Goal: Task Accomplishment & Management: Manage account settings

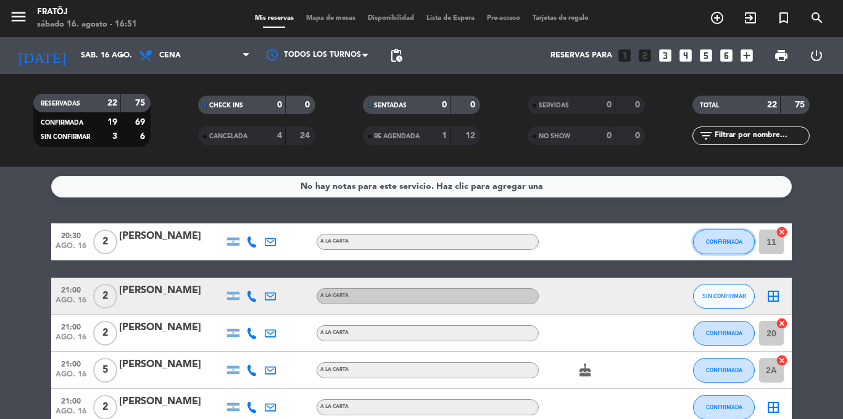
click at [737, 248] on button "CONFIRMADA" at bounding box center [724, 242] width 62 height 25
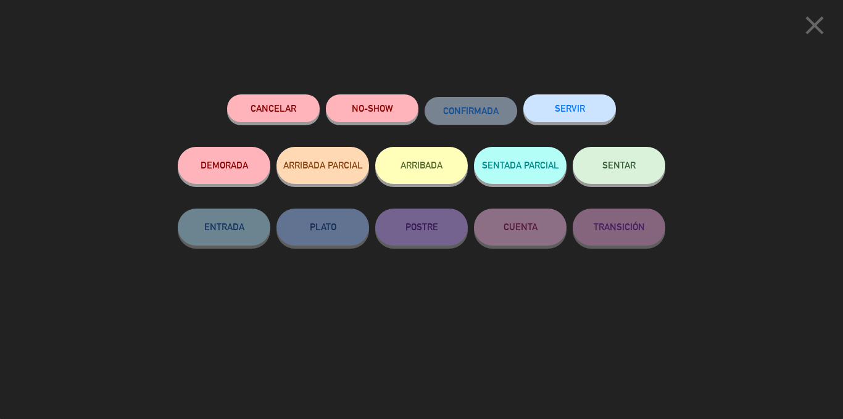
click at [818, 24] on icon "close" at bounding box center [815, 25] width 31 height 31
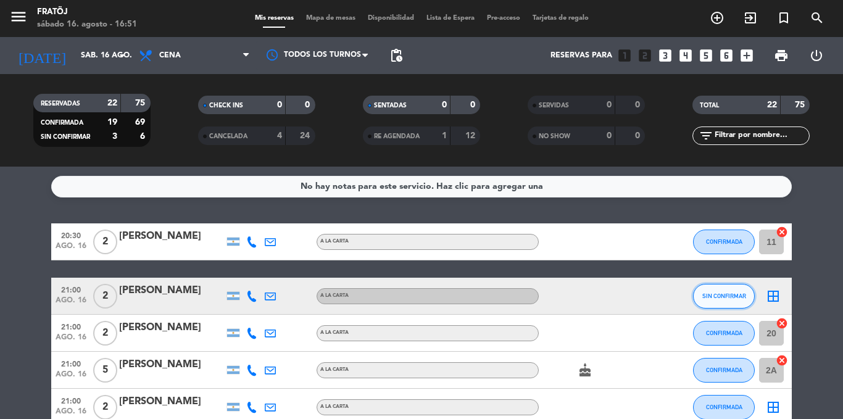
click at [723, 294] on span "SIN CONFIRMAR" at bounding box center [725, 296] width 44 height 7
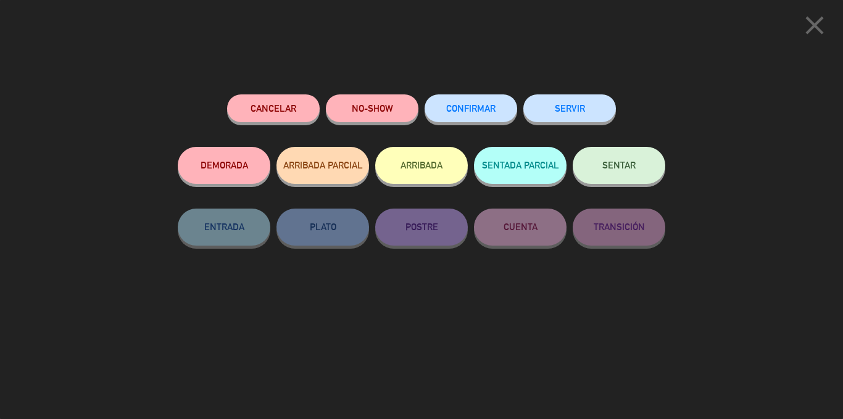
click at [477, 104] on button "CONFIRMAR" at bounding box center [471, 108] width 93 height 28
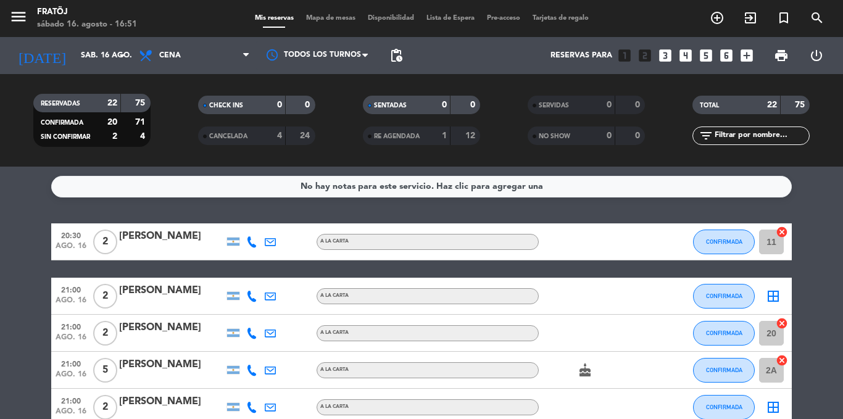
click at [251, 238] on icon at bounding box center [251, 241] width 11 height 11
click at [278, 220] on span at bounding box center [283, 222] width 10 height 10
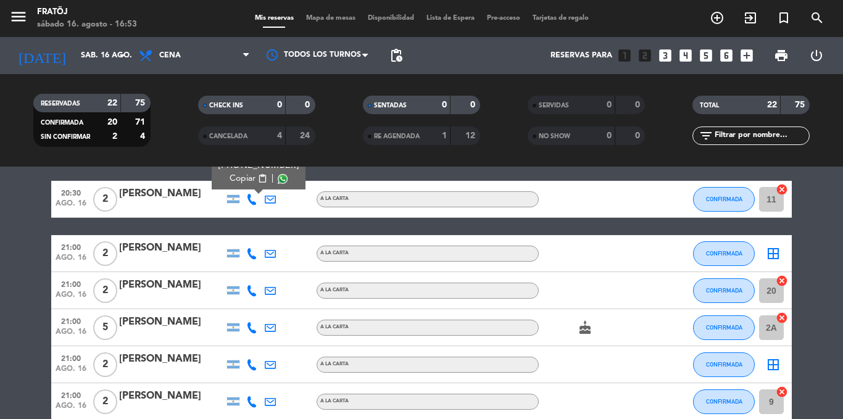
scroll to position [62, 0]
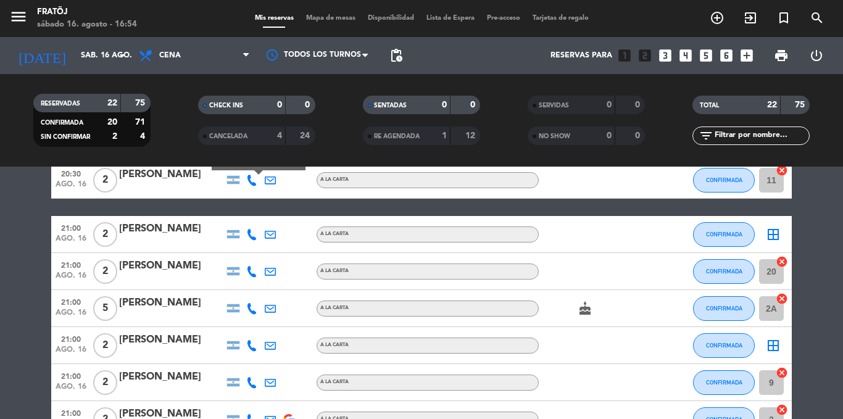
click at [271, 232] on icon at bounding box center [270, 234] width 11 height 11
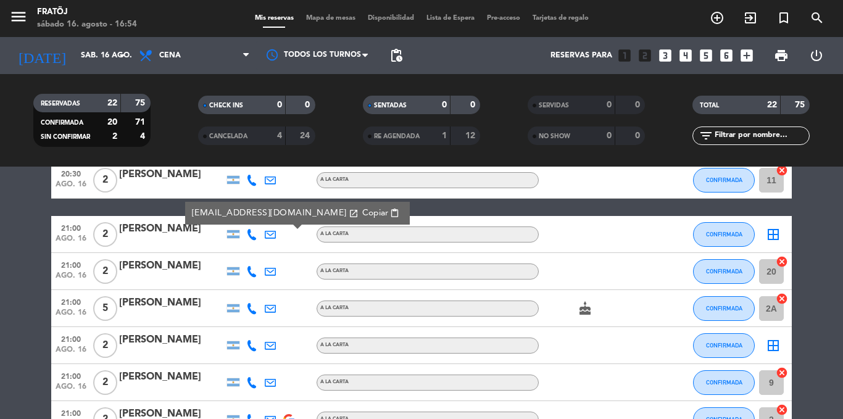
click at [248, 234] on icon at bounding box center [251, 234] width 11 height 11
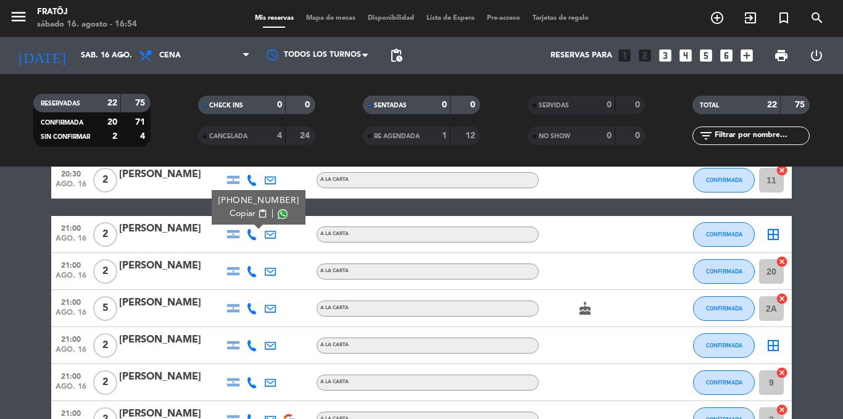
click at [278, 210] on span at bounding box center [283, 214] width 10 height 10
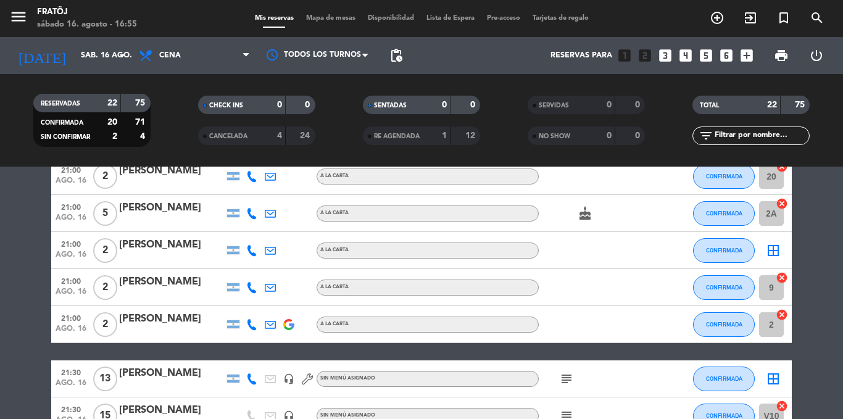
scroll to position [247, 0]
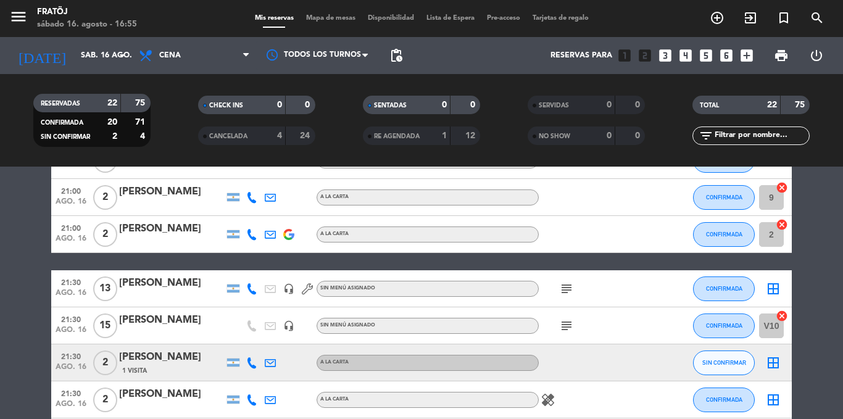
click at [567, 294] on icon "subject" at bounding box center [566, 289] width 15 height 15
click at [571, 320] on icon "subject" at bounding box center [566, 326] width 15 height 15
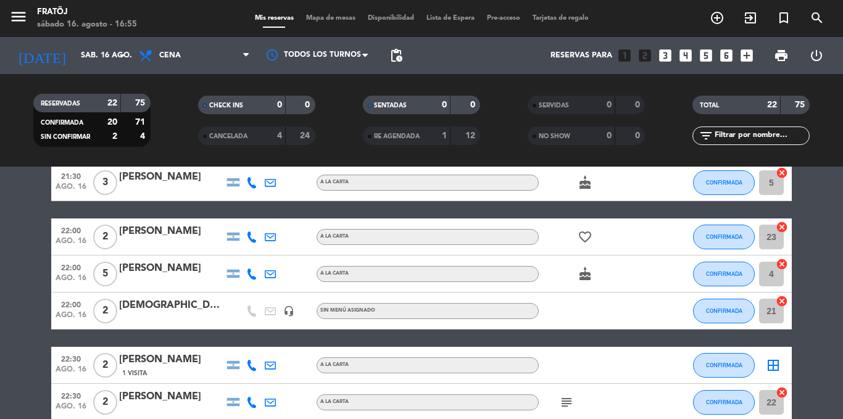
scroll to position [617, 0]
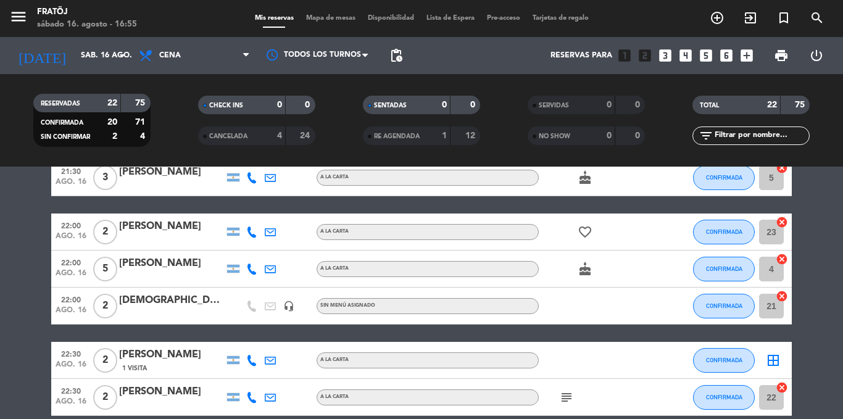
click at [583, 272] on icon "cake" at bounding box center [585, 269] width 15 height 15
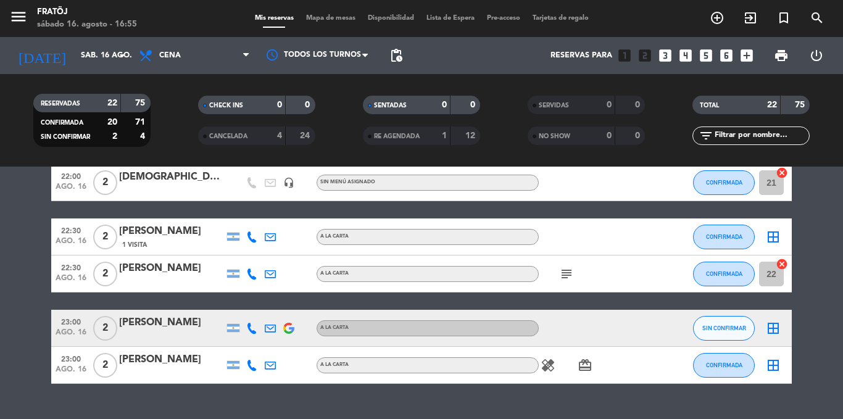
click at [571, 283] on div "subject" at bounding box center [594, 274] width 111 height 36
click at [571, 279] on icon "subject" at bounding box center [566, 274] width 15 height 15
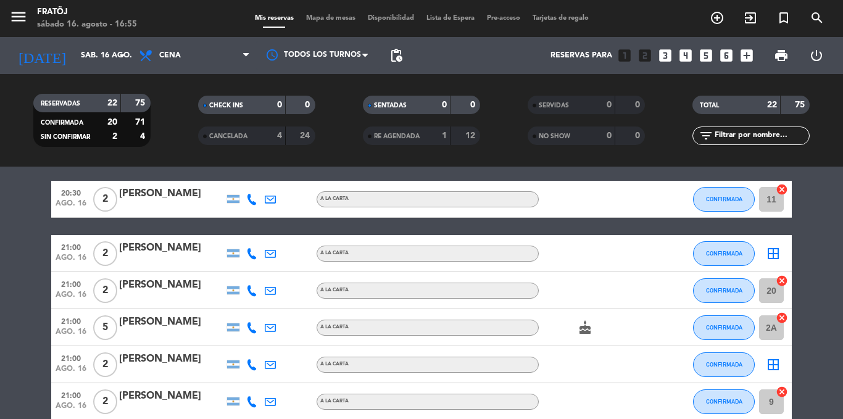
scroll to position [62, 0]
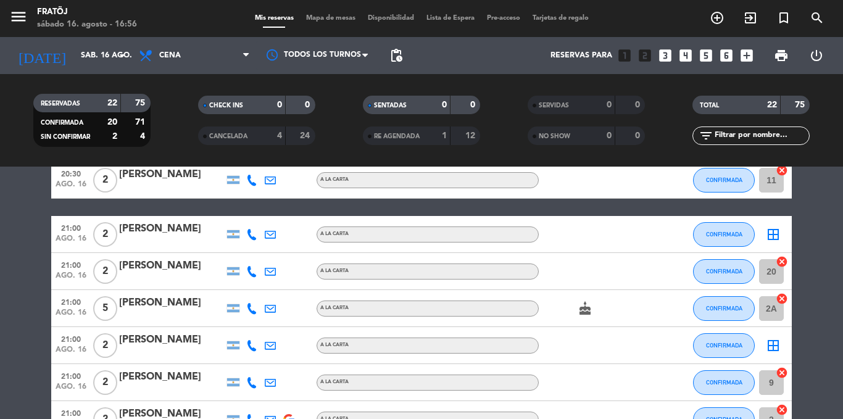
click at [252, 273] on icon at bounding box center [251, 271] width 11 height 11
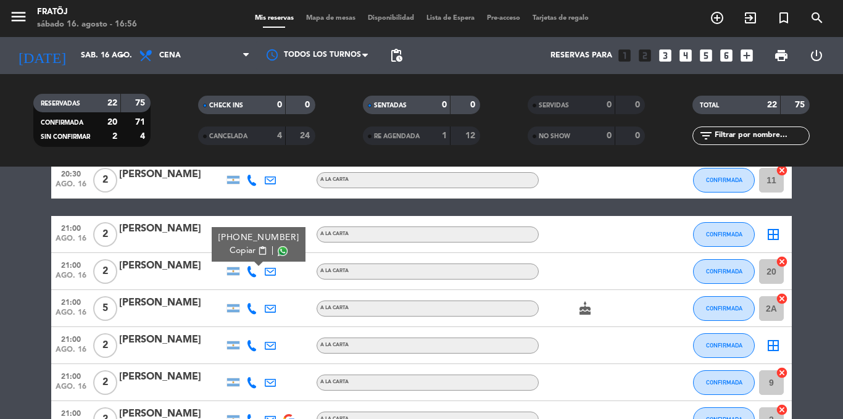
click at [278, 251] on span at bounding box center [283, 251] width 10 height 10
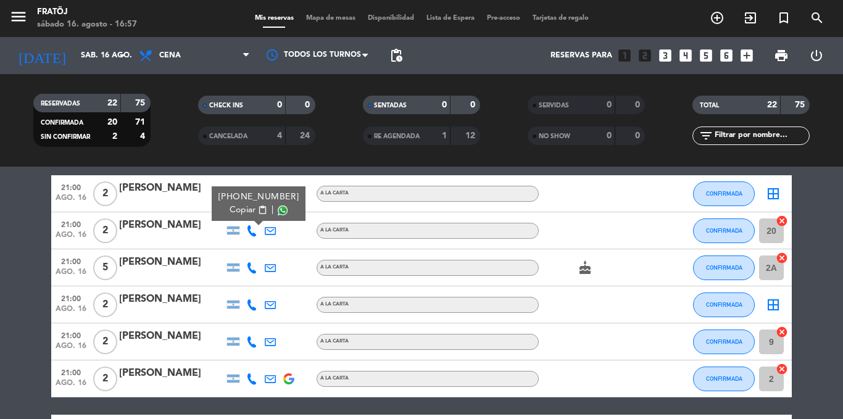
scroll to position [88, 0]
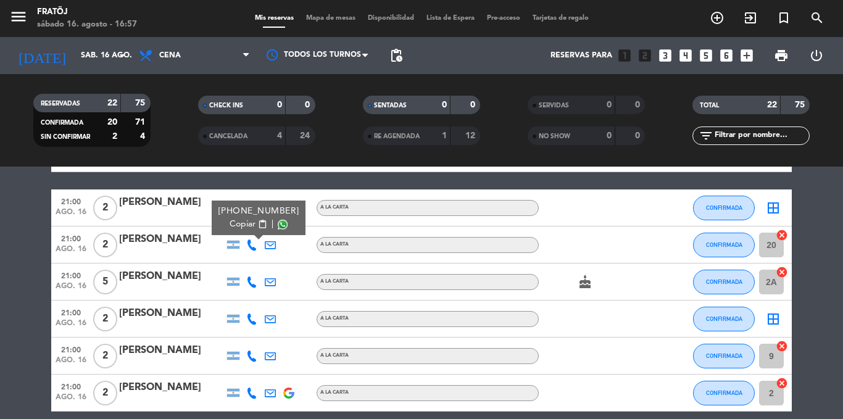
click at [584, 283] on icon "cake" at bounding box center [585, 282] width 15 height 15
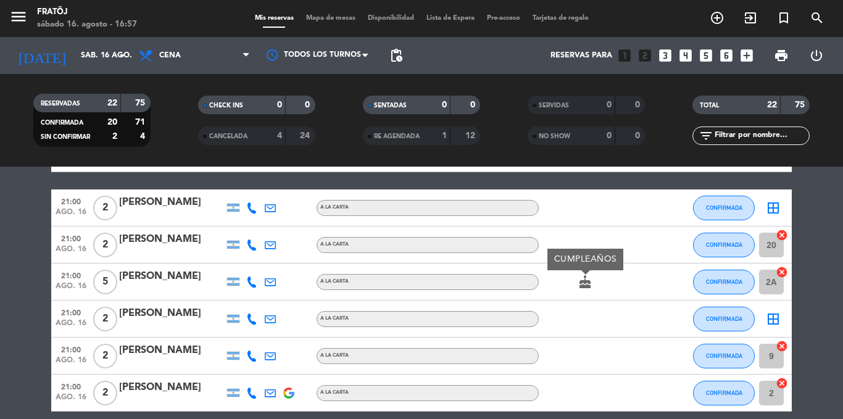
click at [246, 282] on div at bounding box center [252, 282] width 19 height 36
click at [251, 282] on icon at bounding box center [251, 282] width 11 height 11
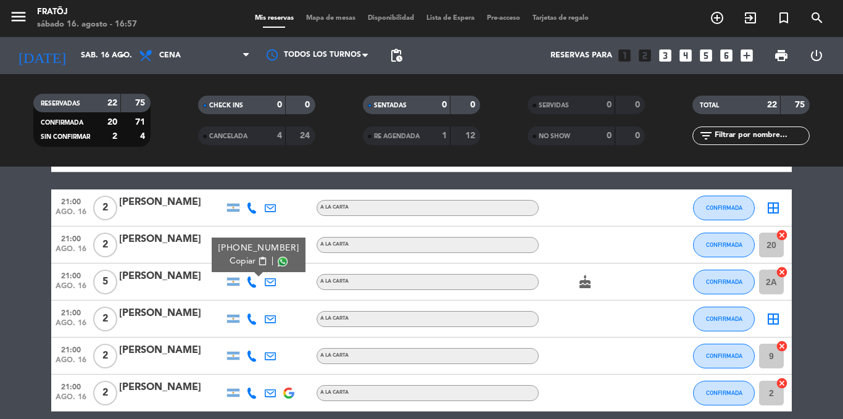
click at [278, 262] on span at bounding box center [283, 262] width 10 height 10
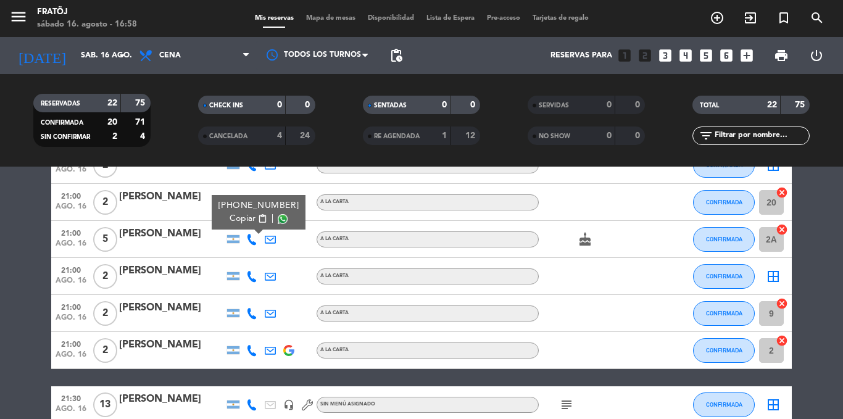
scroll to position [150, 0]
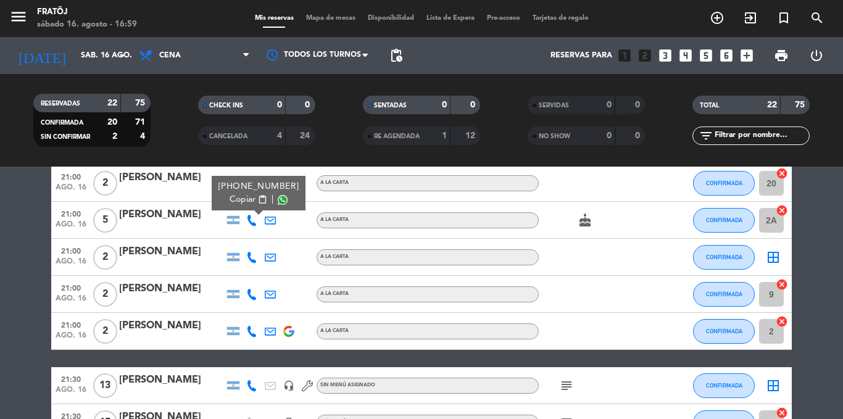
click at [257, 259] on icon at bounding box center [251, 257] width 11 height 11
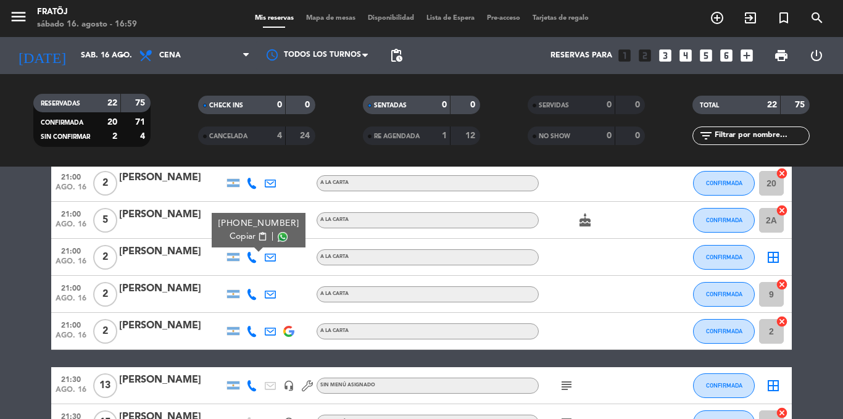
click at [280, 234] on span at bounding box center [283, 237] width 10 height 10
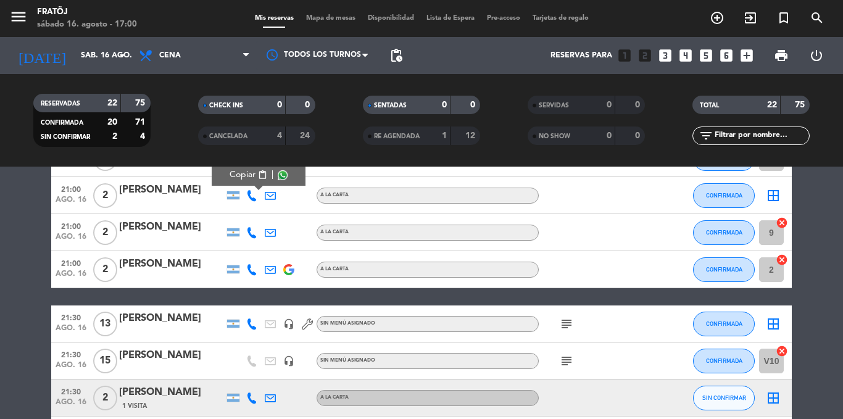
click at [249, 230] on icon at bounding box center [251, 232] width 11 height 11
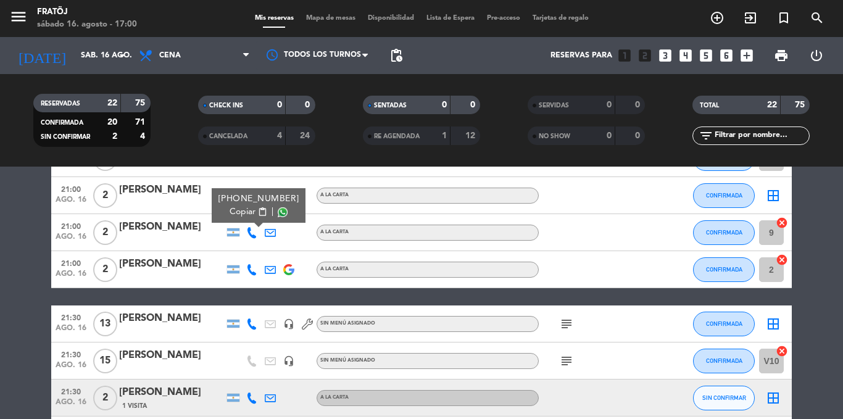
click at [278, 208] on span at bounding box center [283, 212] width 10 height 10
click at [253, 274] on icon at bounding box center [251, 269] width 11 height 11
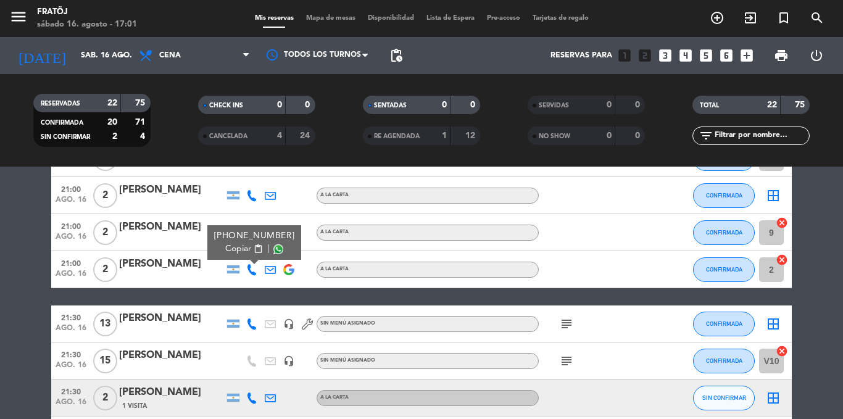
click at [279, 248] on span at bounding box center [279, 250] width 10 height 10
click at [278, 246] on span at bounding box center [279, 250] width 10 height 10
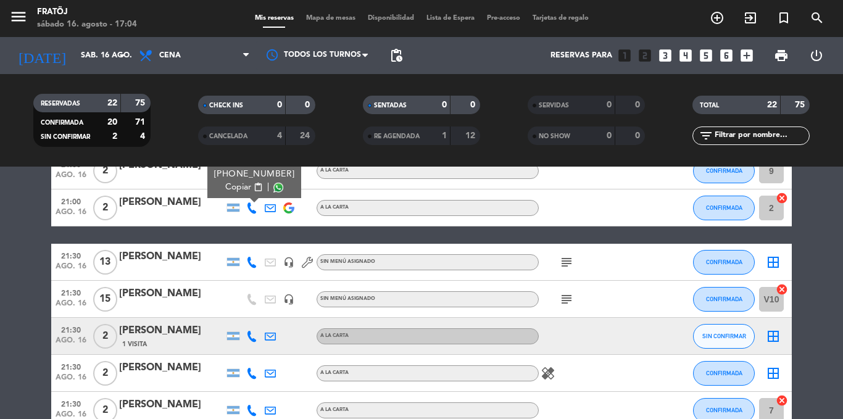
click at [254, 265] on icon at bounding box center [251, 262] width 11 height 11
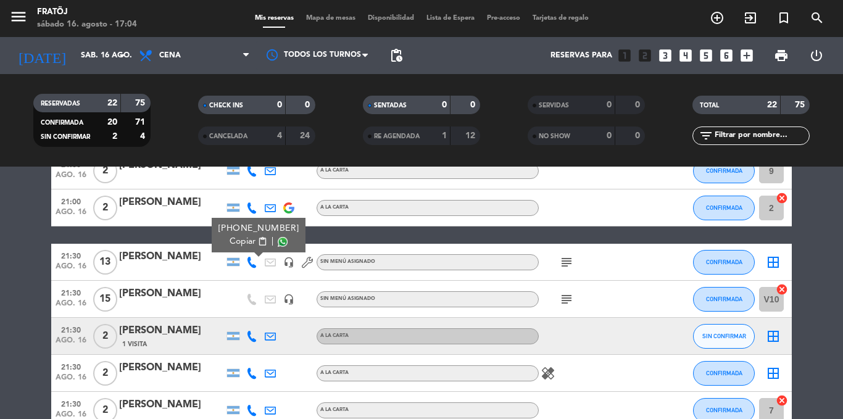
click at [278, 241] on span at bounding box center [283, 242] width 10 height 10
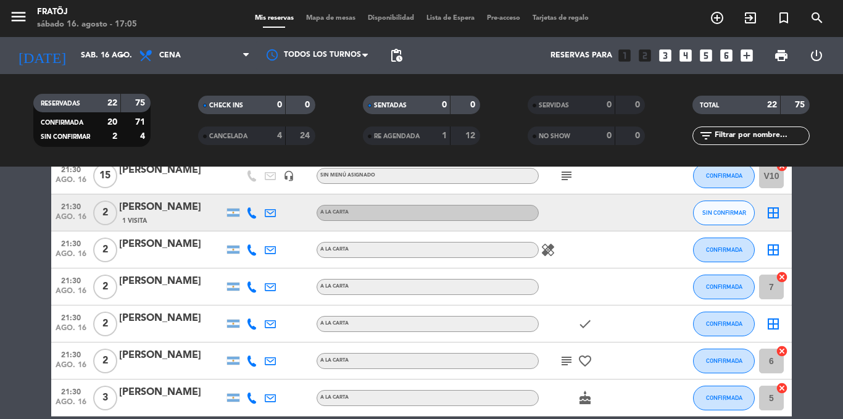
scroll to position [335, 0]
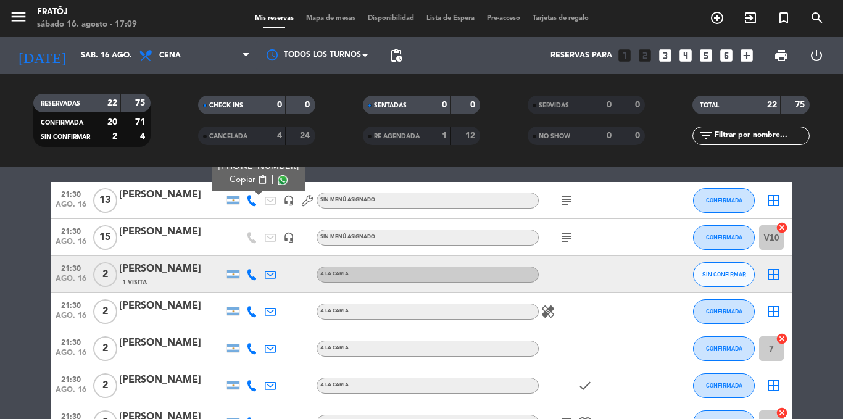
click at [546, 311] on icon "healing" at bounding box center [548, 311] width 15 height 15
click at [252, 312] on icon at bounding box center [251, 311] width 11 height 11
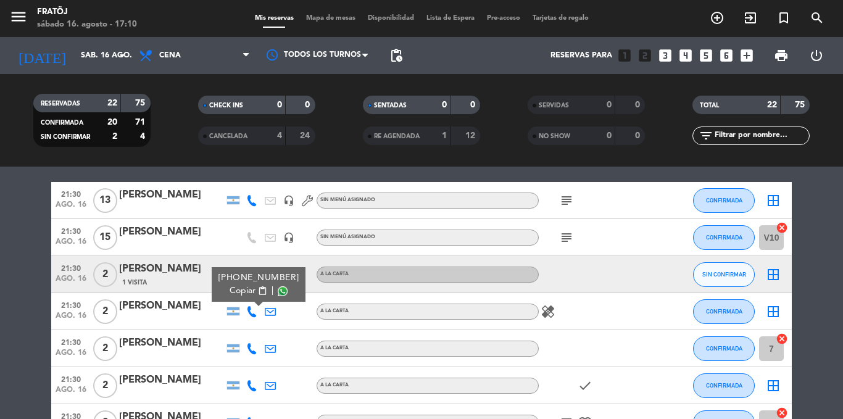
click at [278, 294] on span at bounding box center [283, 291] width 10 height 10
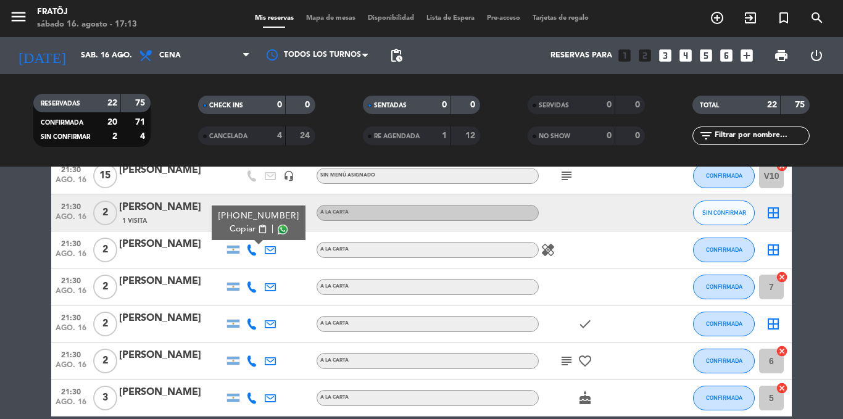
click at [252, 291] on icon at bounding box center [251, 287] width 11 height 11
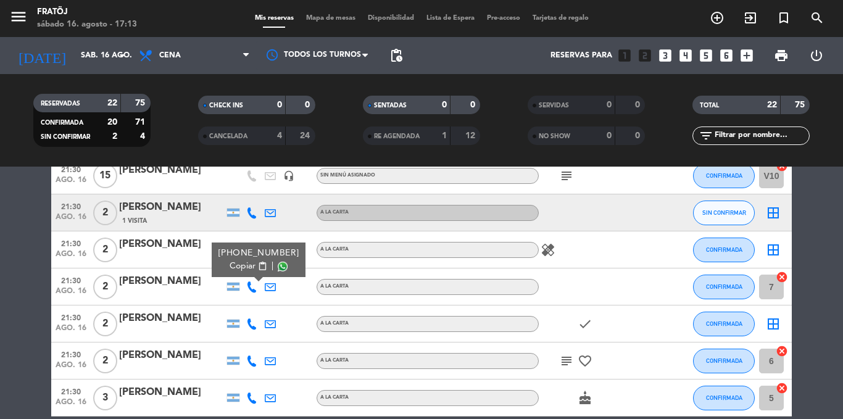
click at [278, 263] on span at bounding box center [283, 267] width 10 height 10
click at [278, 265] on span at bounding box center [283, 267] width 10 height 10
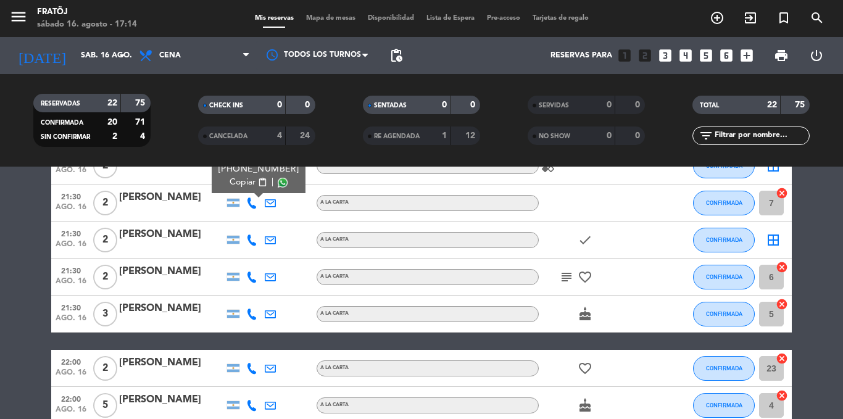
scroll to position [459, 0]
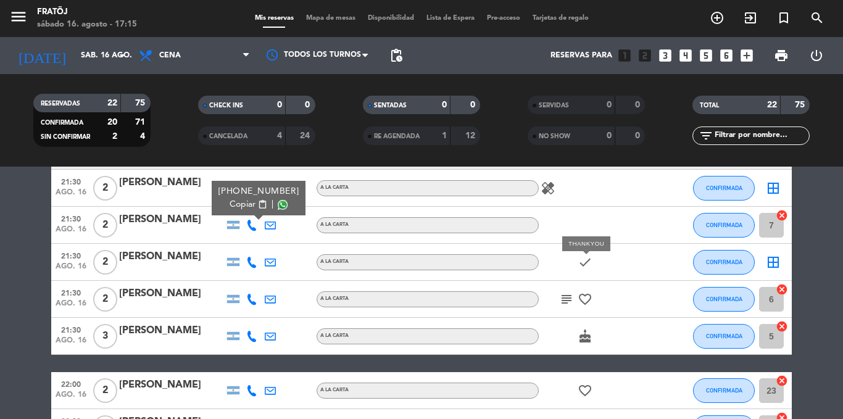
click at [580, 264] on icon "check" at bounding box center [585, 262] width 15 height 15
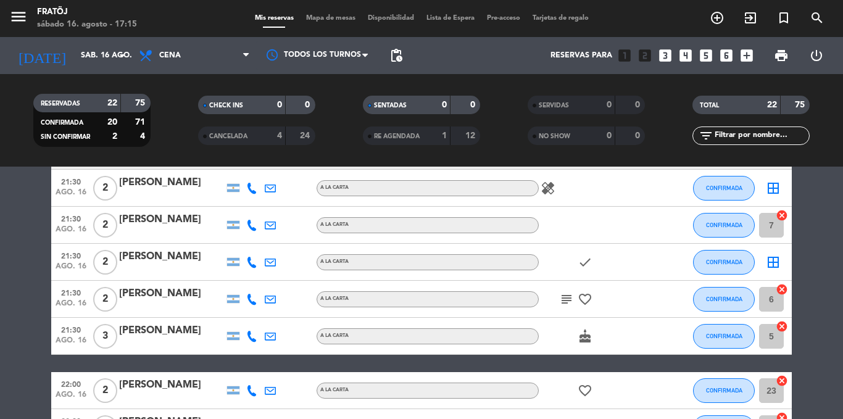
click at [582, 263] on icon "check" at bounding box center [585, 262] width 15 height 15
click at [251, 265] on icon at bounding box center [251, 262] width 11 height 11
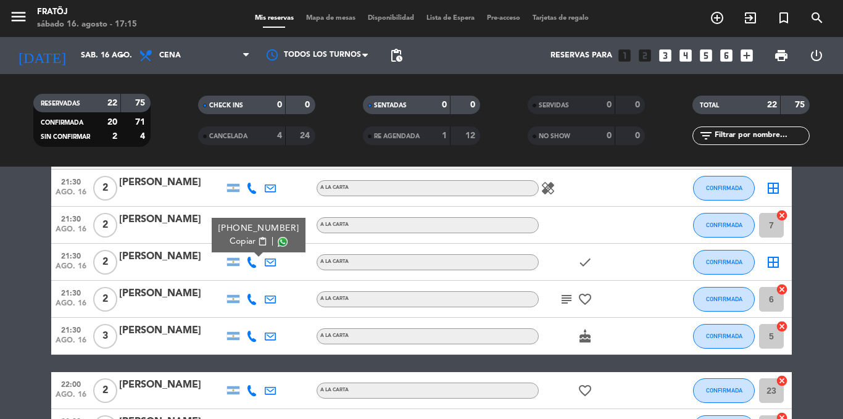
click at [278, 242] on span at bounding box center [283, 242] width 10 height 10
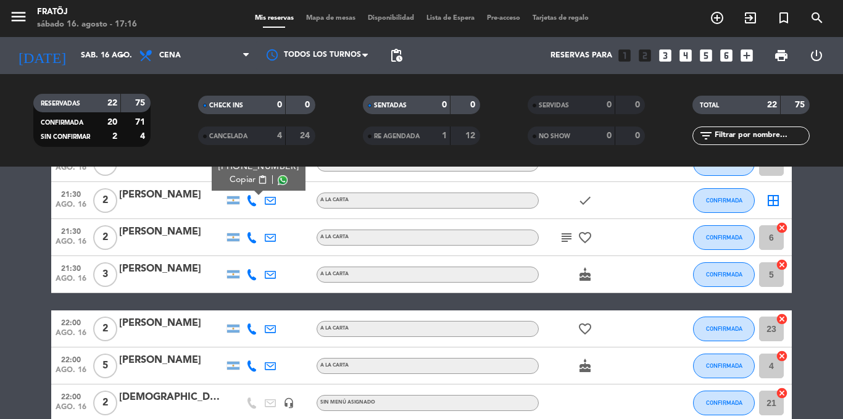
click at [573, 236] on icon "subject" at bounding box center [566, 237] width 15 height 15
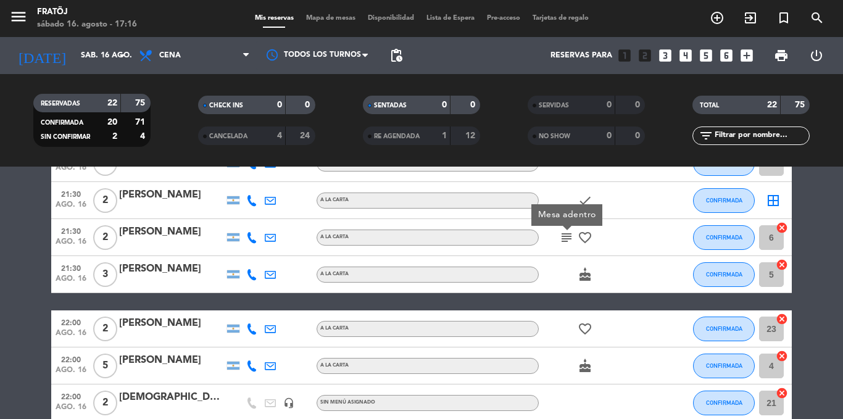
click at [588, 237] on icon "favorite_border" at bounding box center [585, 237] width 15 height 15
click at [254, 241] on icon at bounding box center [251, 237] width 11 height 11
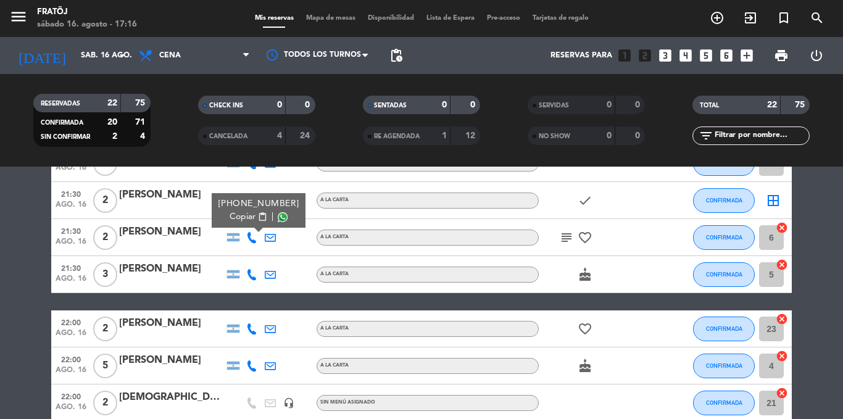
click at [278, 217] on span at bounding box center [283, 217] width 10 height 10
click at [577, 275] on span "cake" at bounding box center [585, 274] width 19 height 15
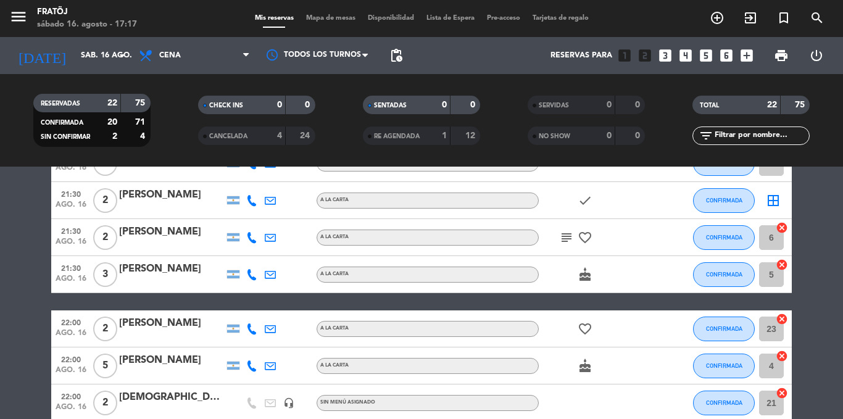
click at [585, 275] on icon "cake" at bounding box center [585, 274] width 15 height 15
click at [250, 278] on icon at bounding box center [251, 274] width 11 height 11
click at [278, 256] on span at bounding box center [283, 254] width 10 height 10
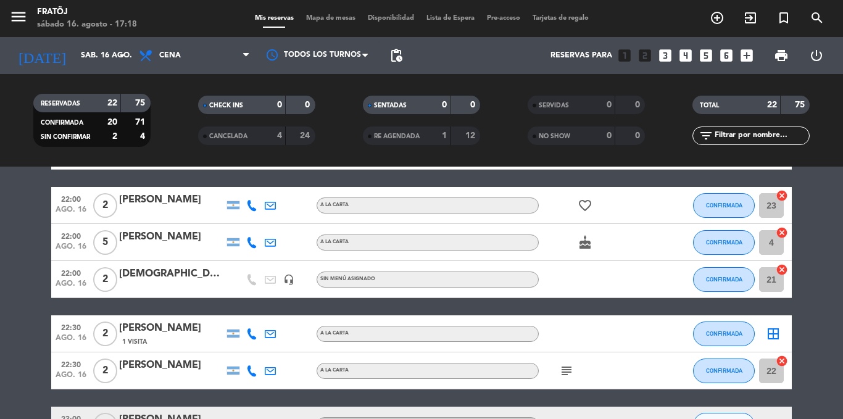
scroll to position [582, 0]
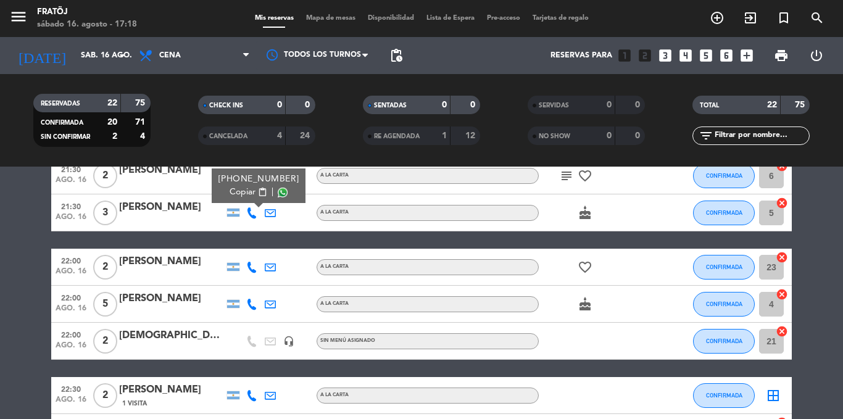
click at [587, 267] on icon "favorite_border" at bounding box center [585, 267] width 15 height 15
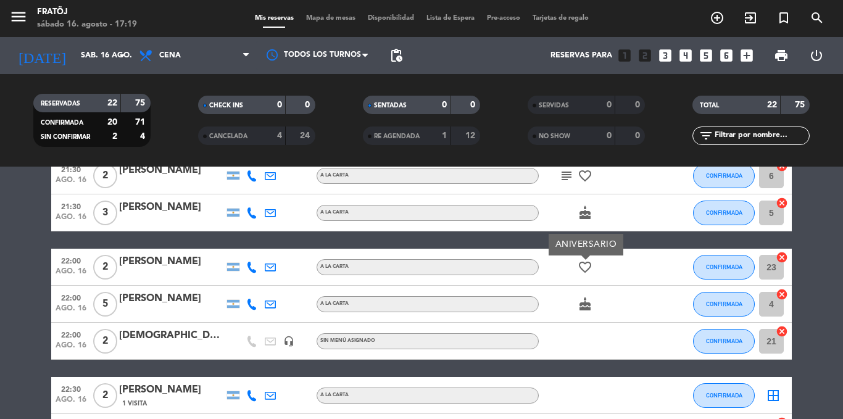
click at [248, 270] on icon at bounding box center [251, 267] width 11 height 11
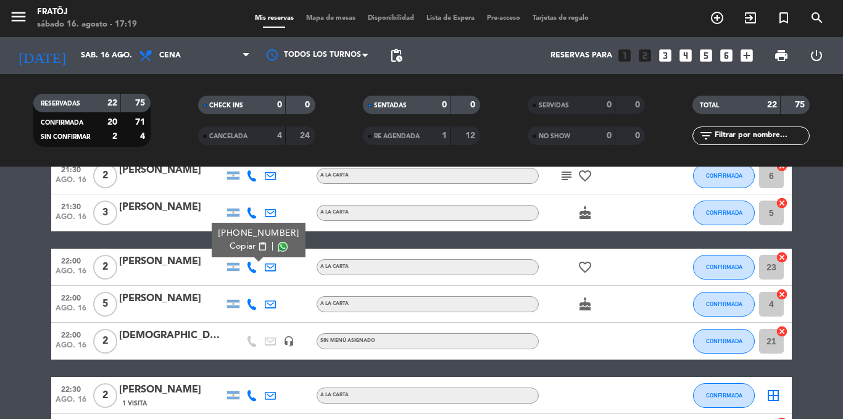
click at [279, 246] on span at bounding box center [283, 247] width 10 height 10
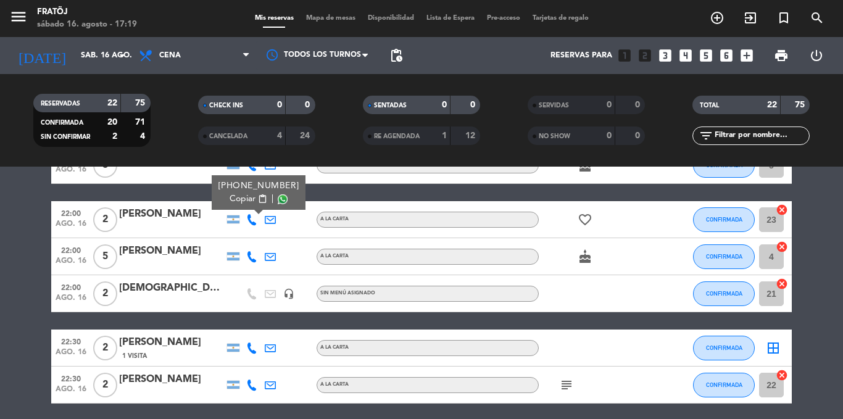
scroll to position [644, 0]
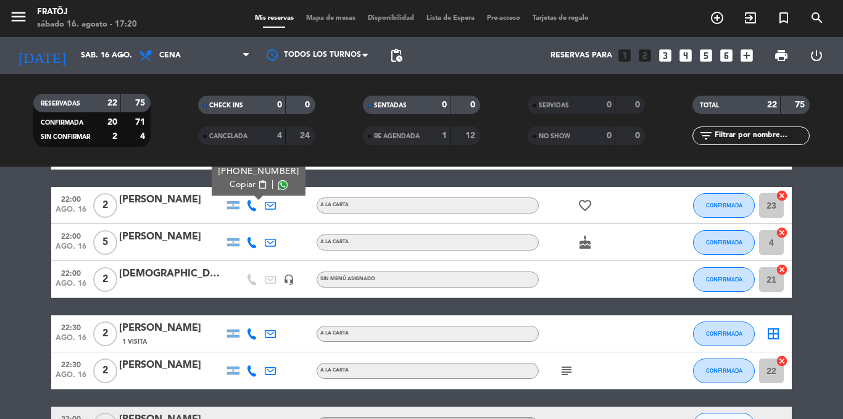
click at [589, 241] on icon "cake" at bounding box center [585, 242] width 15 height 15
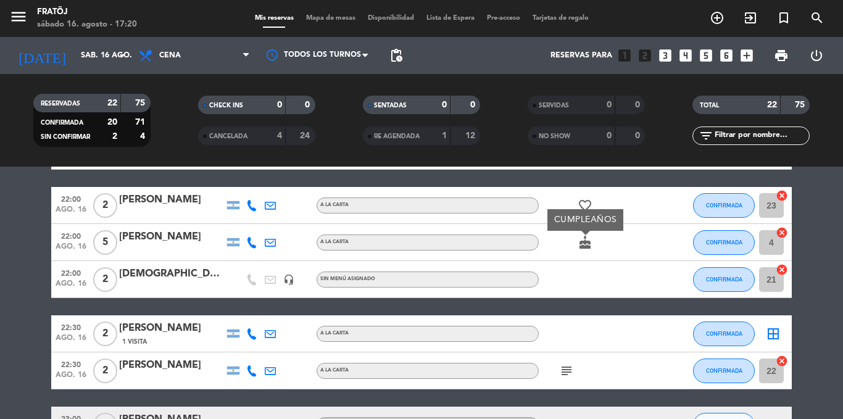
click at [253, 241] on icon at bounding box center [251, 242] width 11 height 11
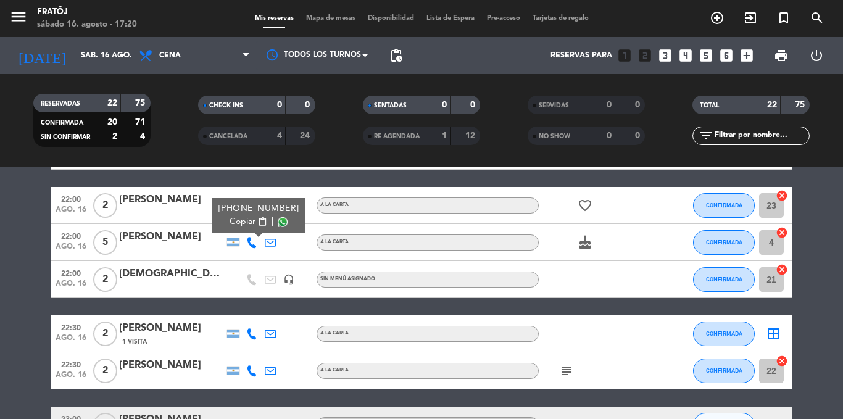
click at [278, 225] on span at bounding box center [283, 222] width 10 height 10
click at [270, 247] on icon at bounding box center [270, 242] width 11 height 11
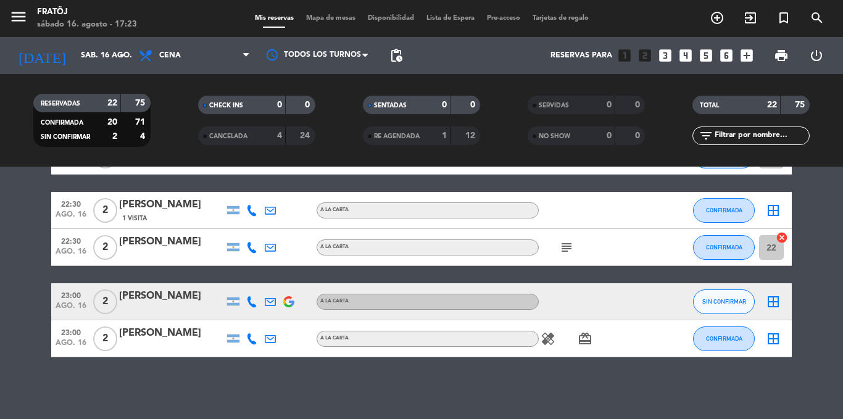
scroll to position [706, 0]
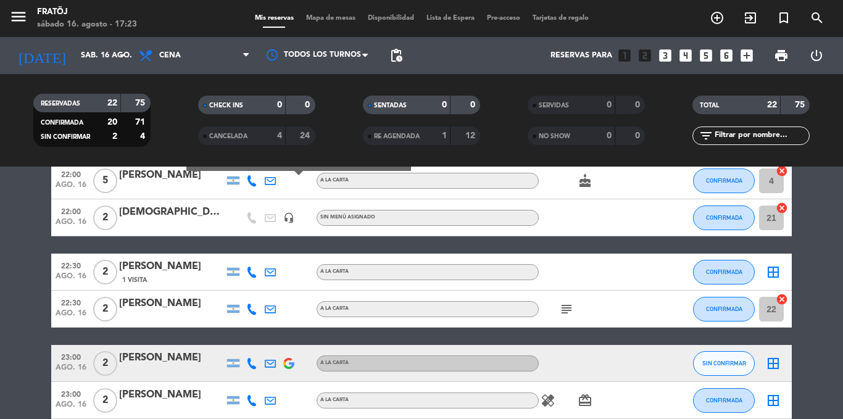
click at [251, 275] on icon at bounding box center [251, 272] width 11 height 11
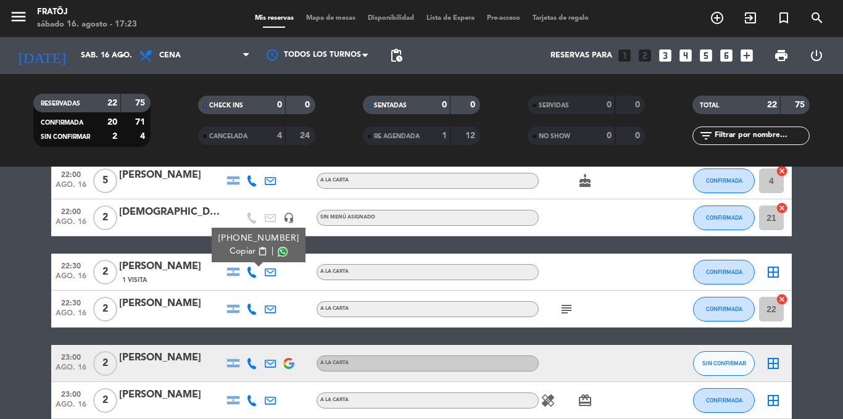
click at [279, 251] on span at bounding box center [283, 252] width 10 height 10
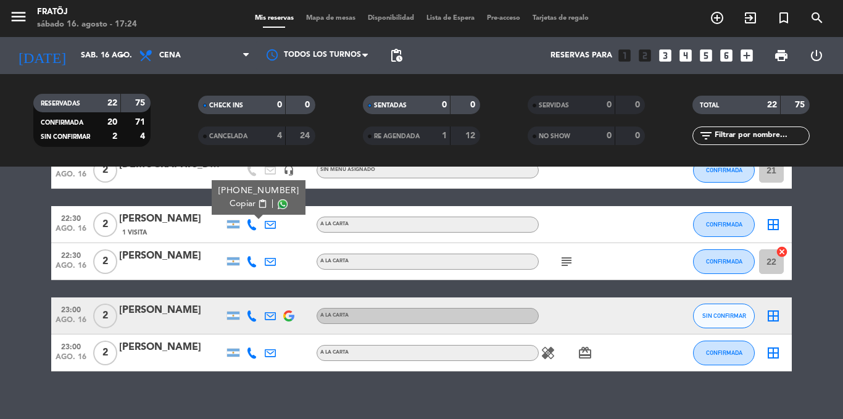
scroll to position [767, 0]
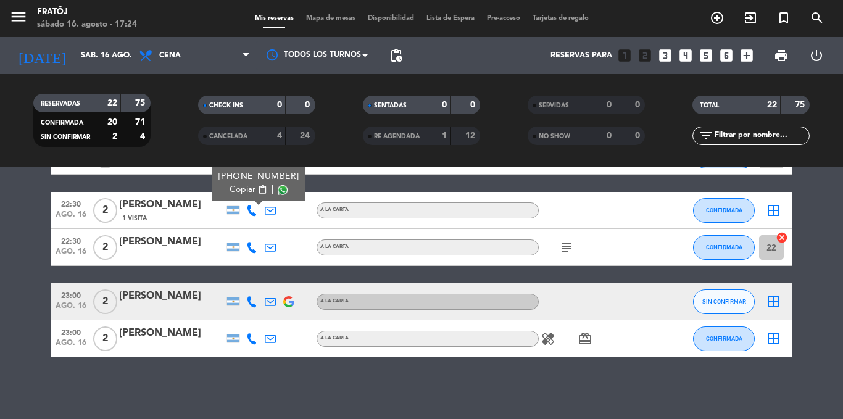
click at [568, 250] on icon "subject" at bounding box center [566, 247] width 15 height 15
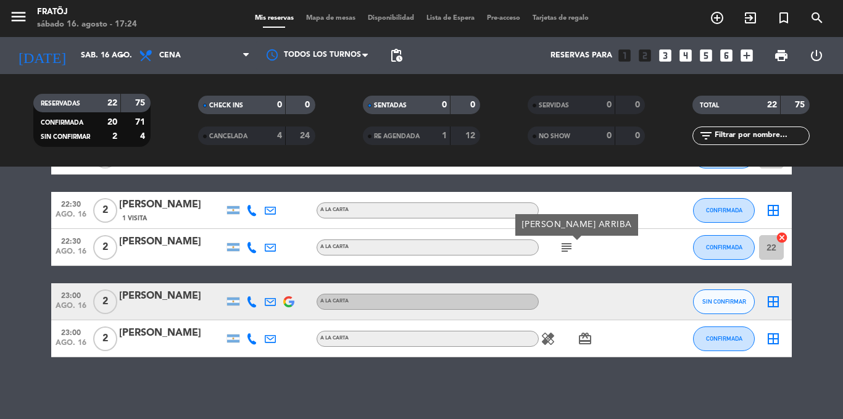
click at [251, 250] on icon at bounding box center [251, 247] width 11 height 11
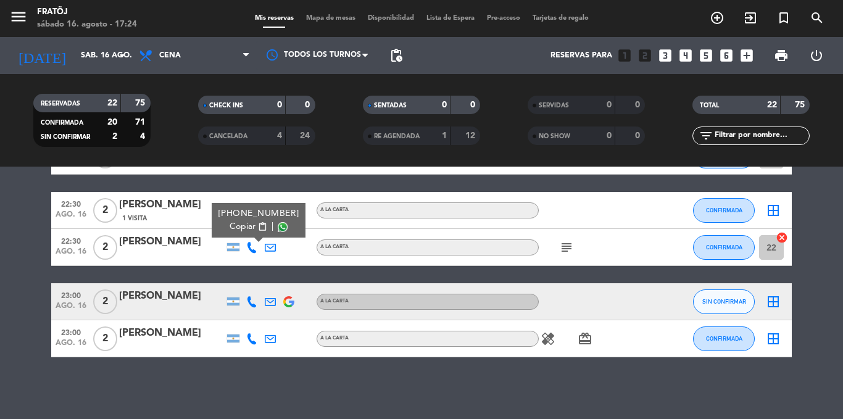
click at [278, 228] on span at bounding box center [283, 227] width 10 height 10
click at [547, 339] on icon "healing" at bounding box center [548, 339] width 15 height 15
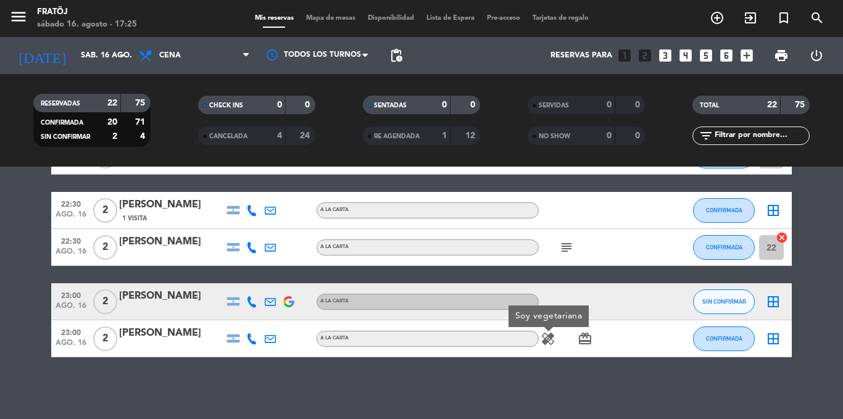
click at [583, 338] on icon "card_giftcard" at bounding box center [585, 339] width 15 height 15
drag, startPoint x: 292, startPoint y: 367, endPoint x: 110, endPoint y: 362, distance: 182.2
click at [178, 383] on div "No hay notas para este servicio. Haz clic para agregar una 20:30 [DATE] 2 [PERS…" at bounding box center [421, 293] width 843 height 253
click at [249, 301] on icon at bounding box center [251, 301] width 11 height 11
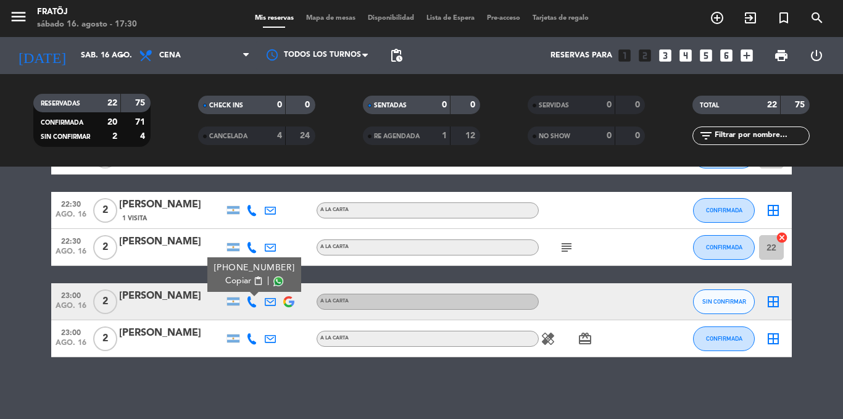
click at [277, 283] on span at bounding box center [279, 282] width 10 height 10
click at [278, 283] on span at bounding box center [279, 282] width 10 height 10
click at [254, 341] on icon at bounding box center [251, 338] width 11 height 11
